Goal: Transaction & Acquisition: Purchase product/service

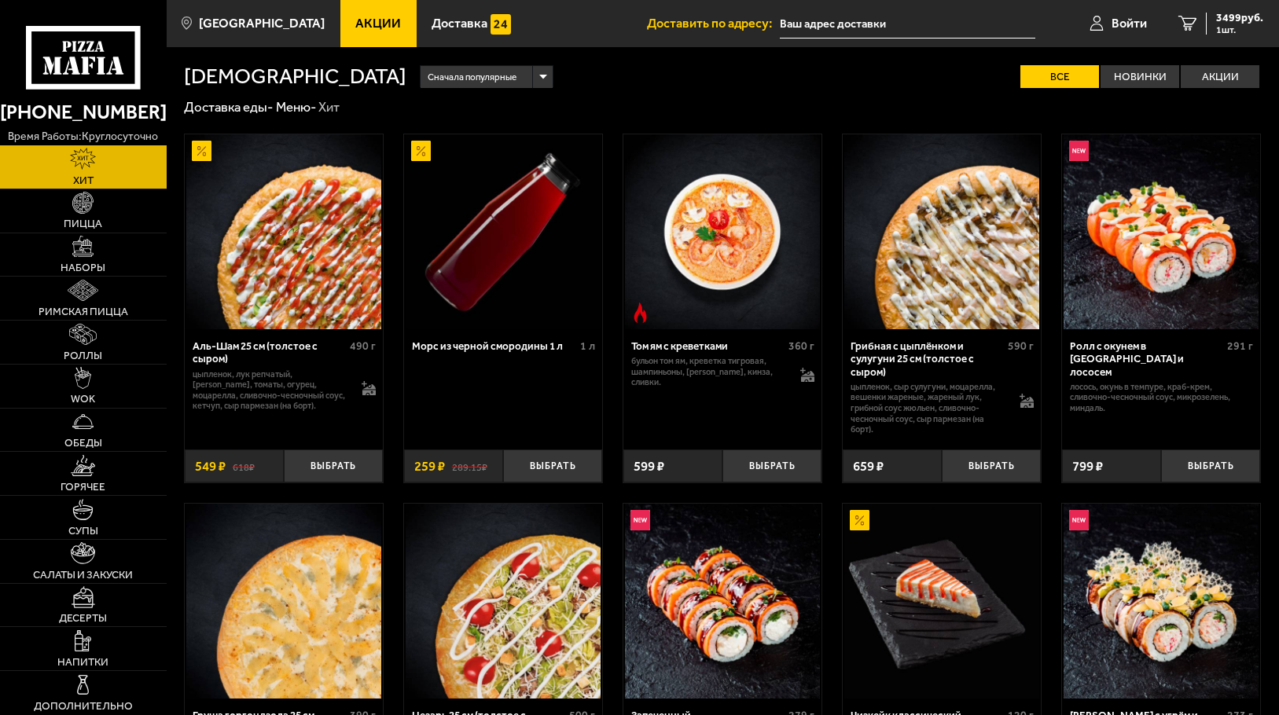
type input "[STREET_ADDRESS]"
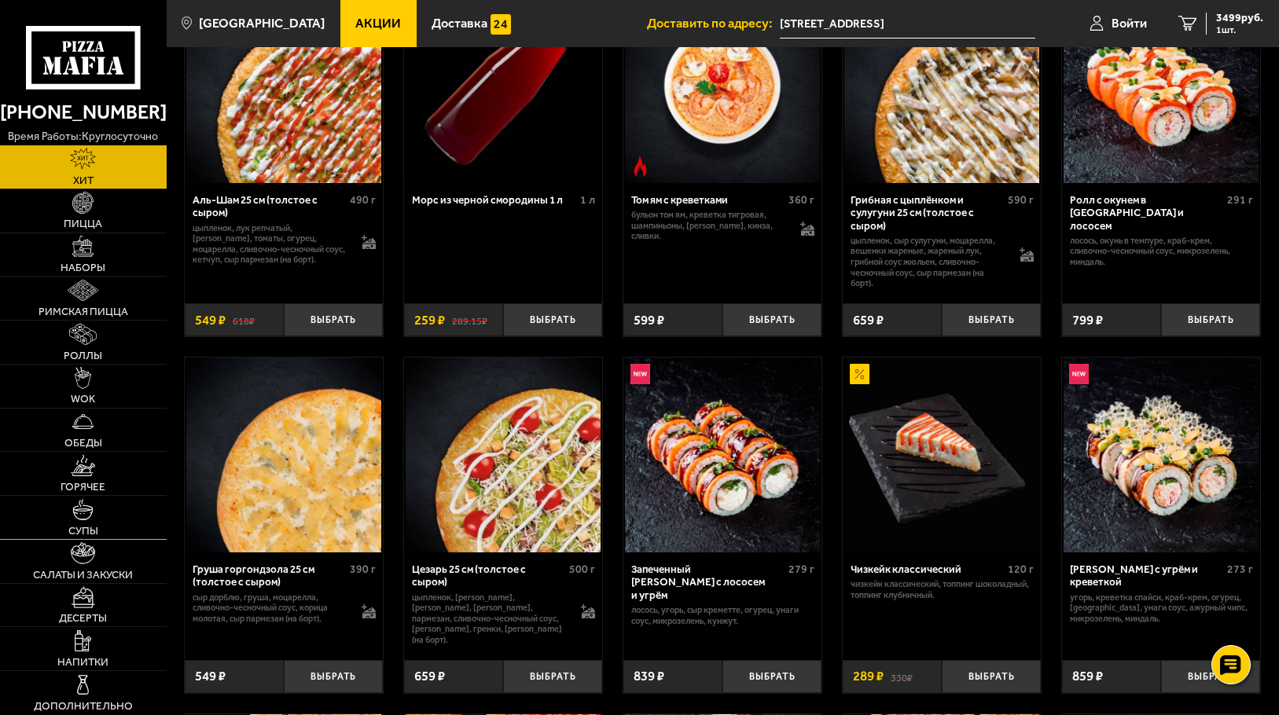
scroll to position [157, 0]
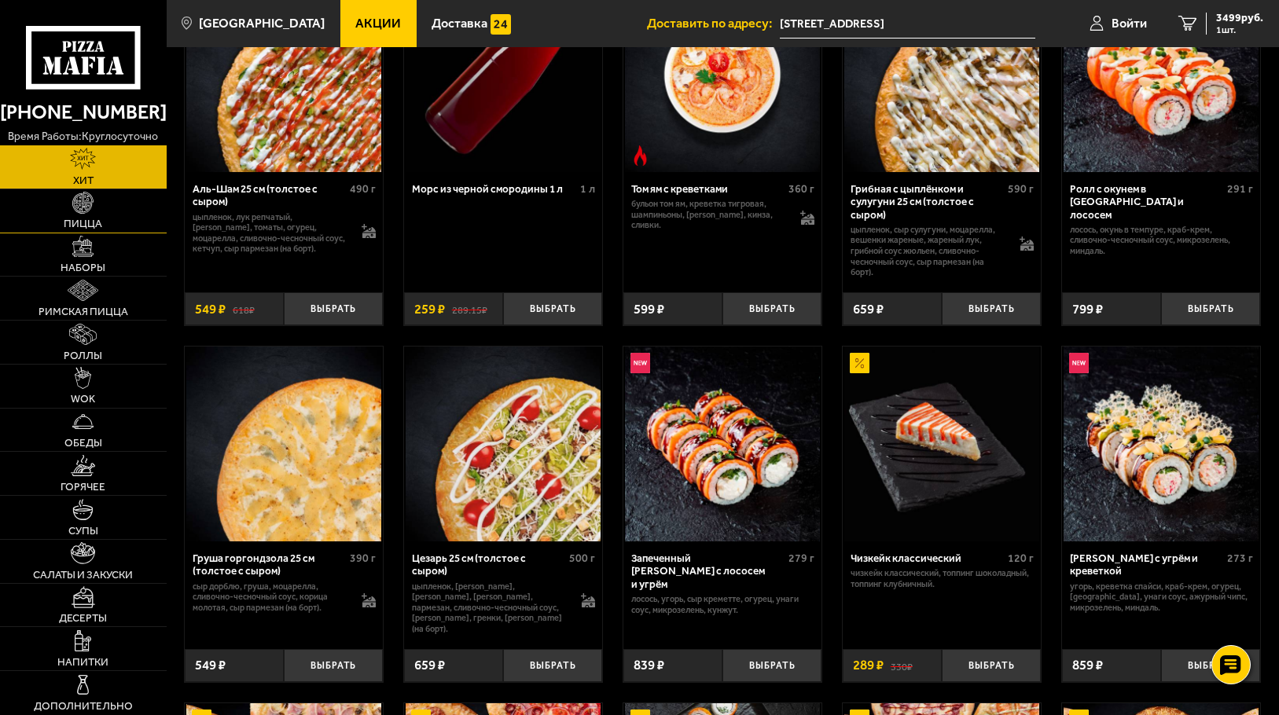
click at [85, 222] on span "Пицца" at bounding box center [83, 223] width 39 height 11
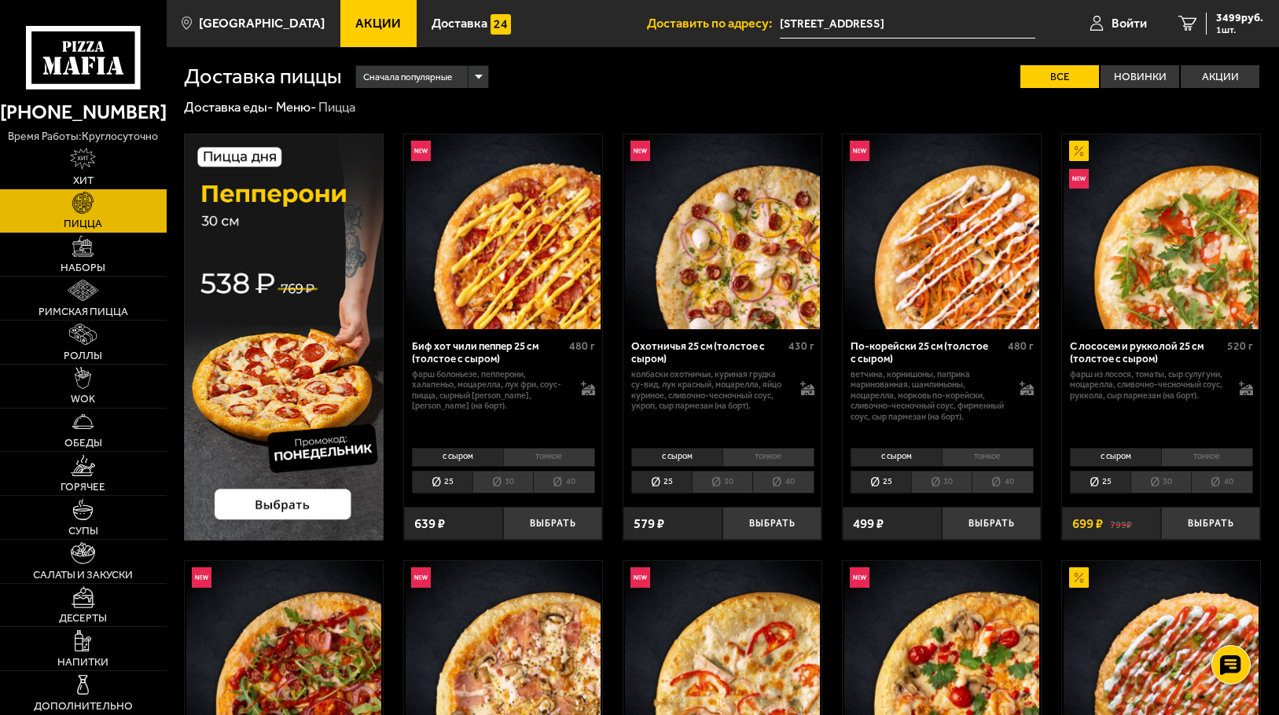
click at [355, 24] on span "Акции" at bounding box center [378, 23] width 46 height 13
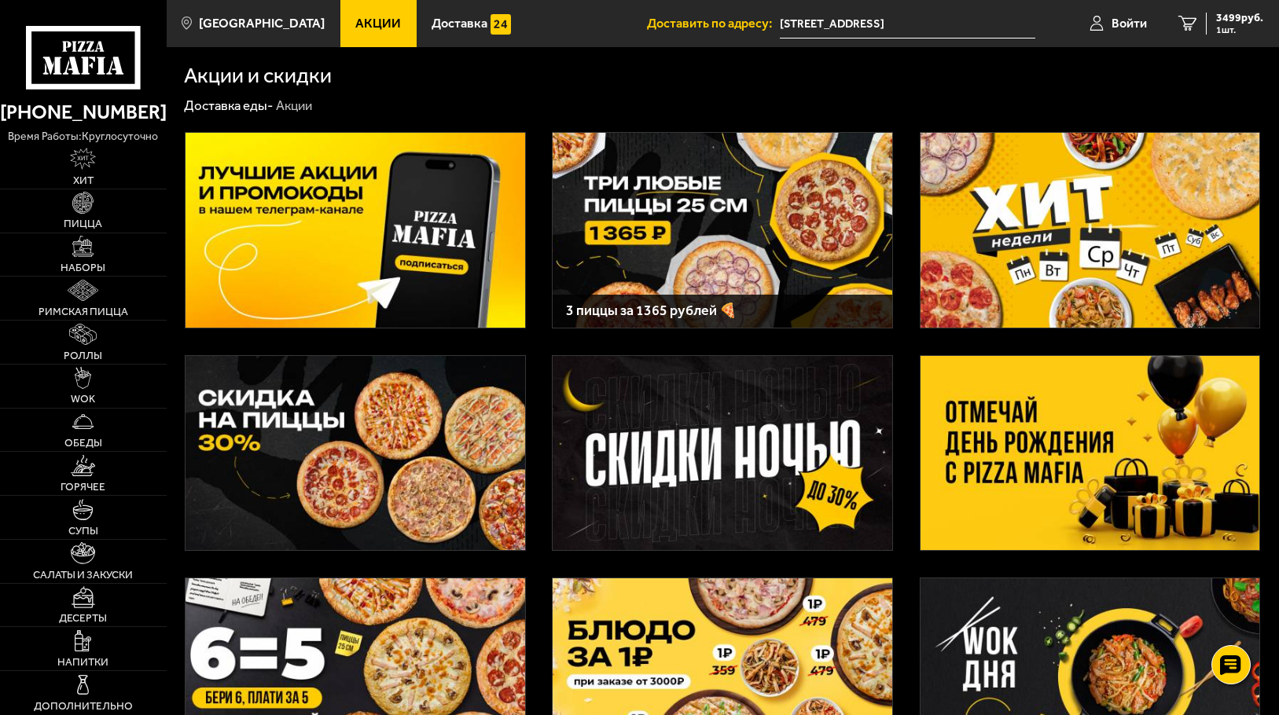
click at [262, 416] on img at bounding box center [354, 453] width 339 height 194
